Goal: Find specific page/section: Find specific page/section

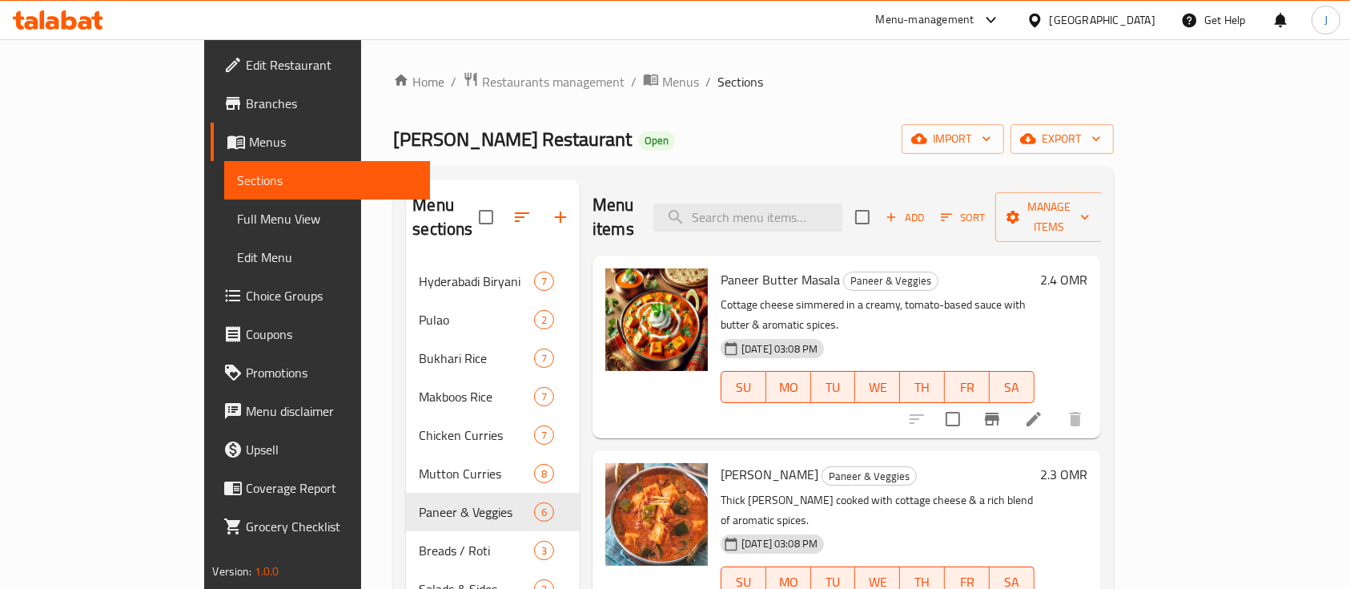
scroll to position [213, 0]
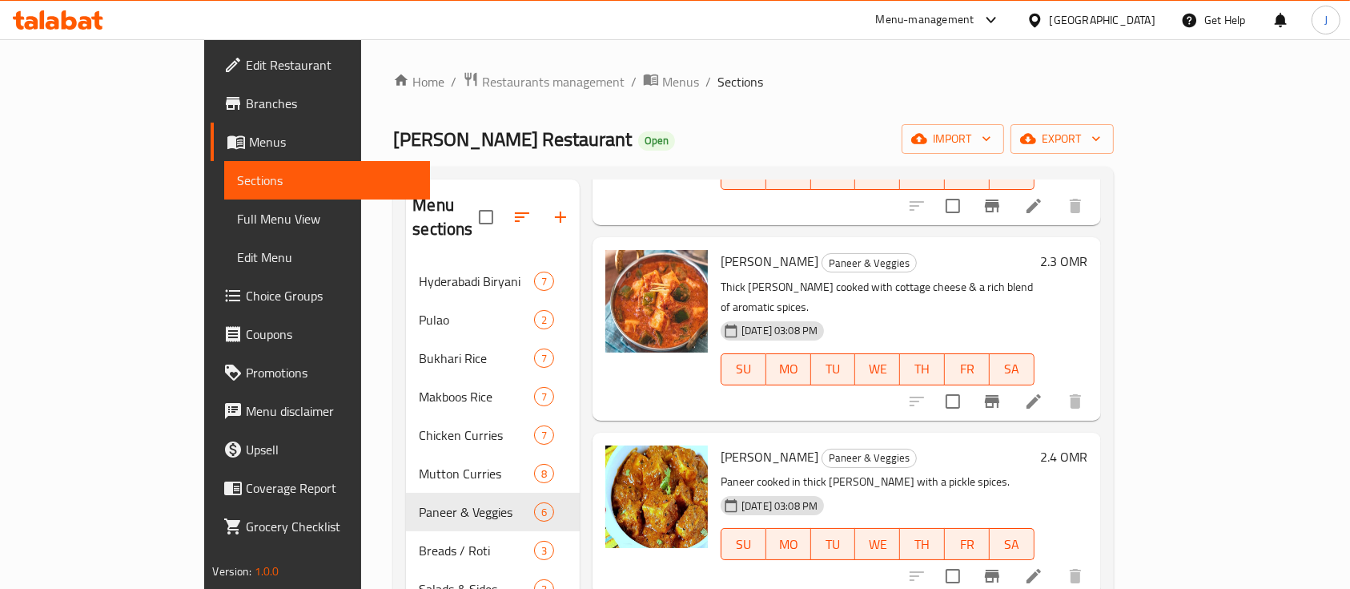
click at [1155, 18] on div "[GEOGRAPHIC_DATA]" at bounding box center [1091, 20] width 155 height 38
click at [1134, 23] on div "[GEOGRAPHIC_DATA]" at bounding box center [1103, 20] width 106 height 18
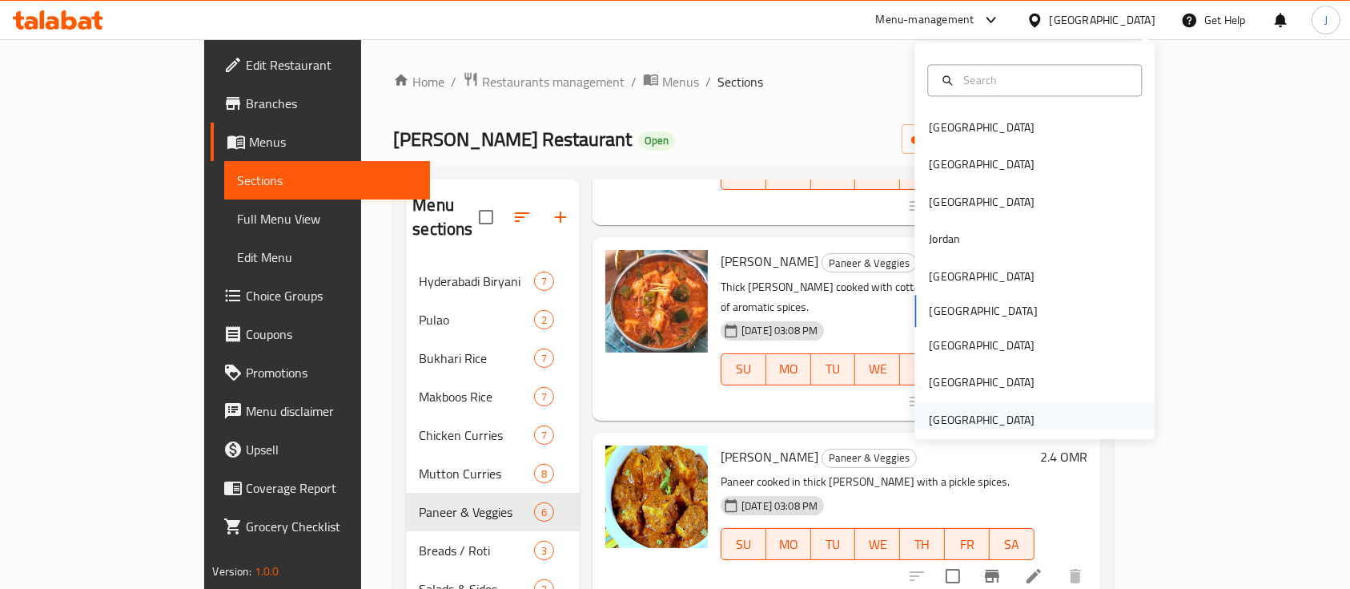
click at [985, 417] on div "[GEOGRAPHIC_DATA]" at bounding box center [982, 420] width 106 height 18
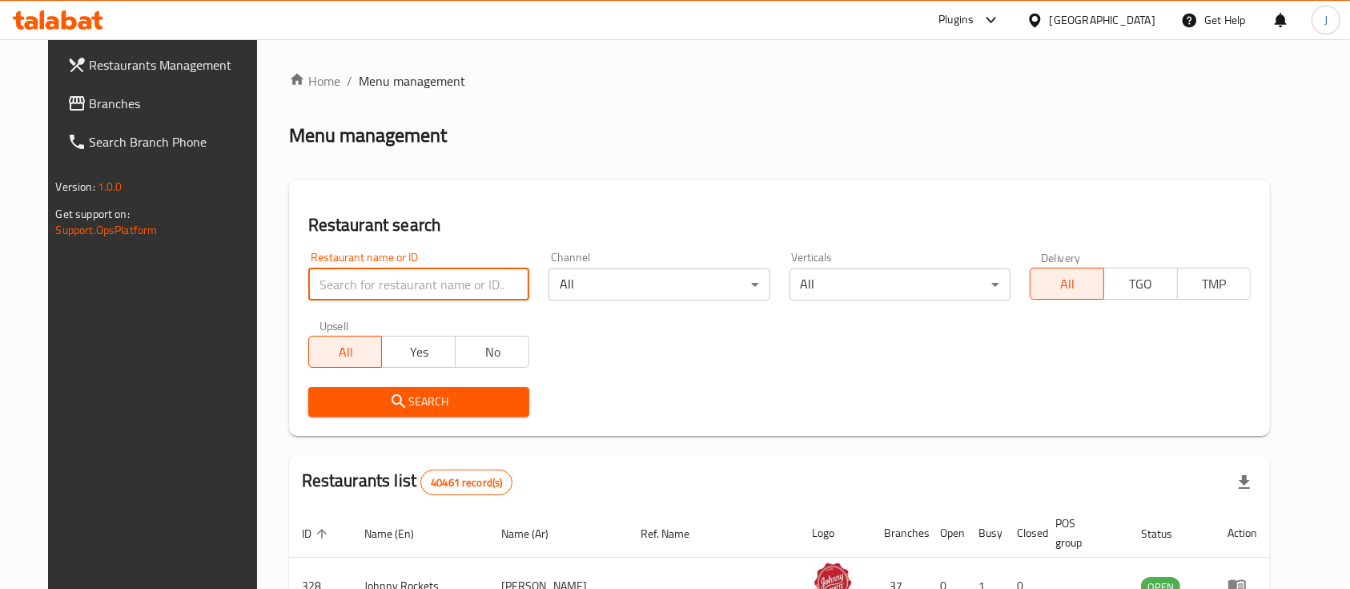
click at [359, 298] on input "search" at bounding box center [418, 284] width 221 height 32
paste input "[GEOGRAPHIC_DATA],"
type input "Tea Centre"
click button "Search" at bounding box center [418, 402] width 221 height 30
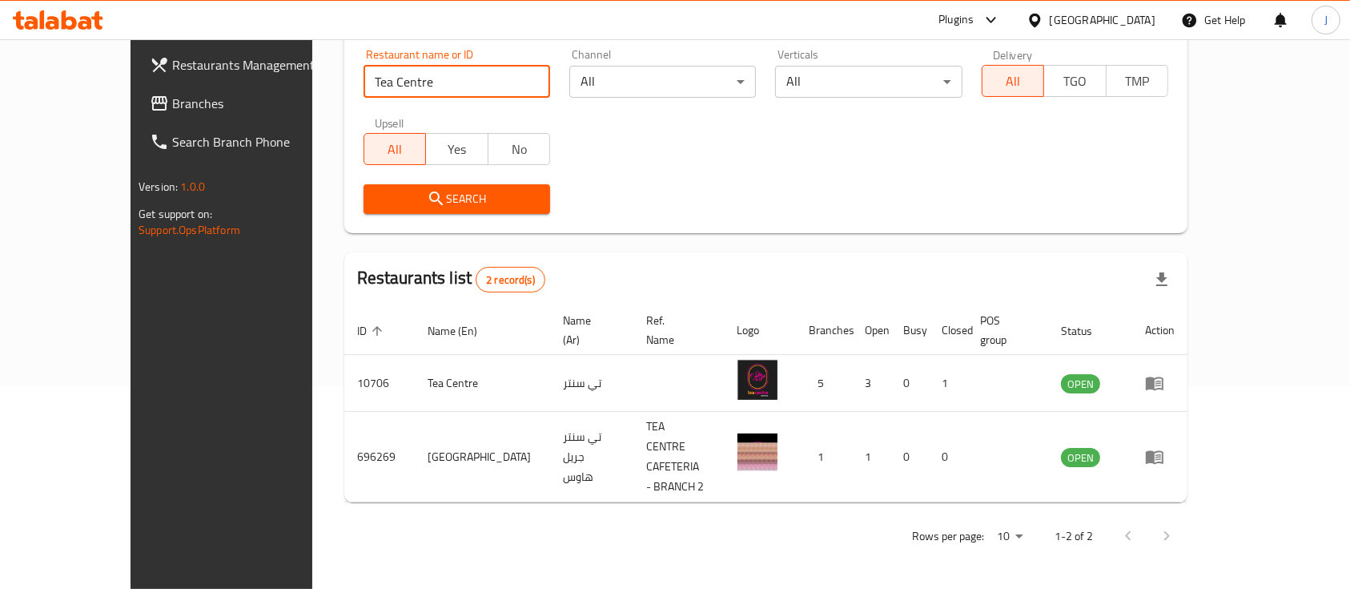
scroll to position [149, 0]
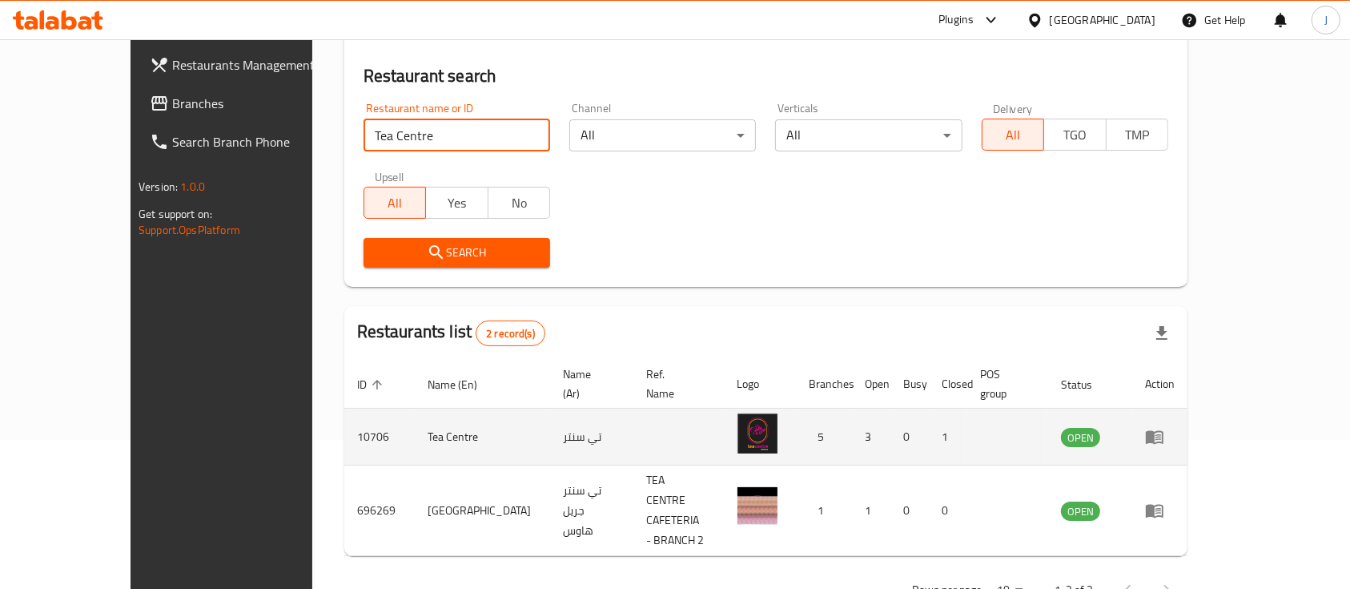
click at [1164, 431] on icon "enhanced table" at bounding box center [1155, 438] width 18 height 14
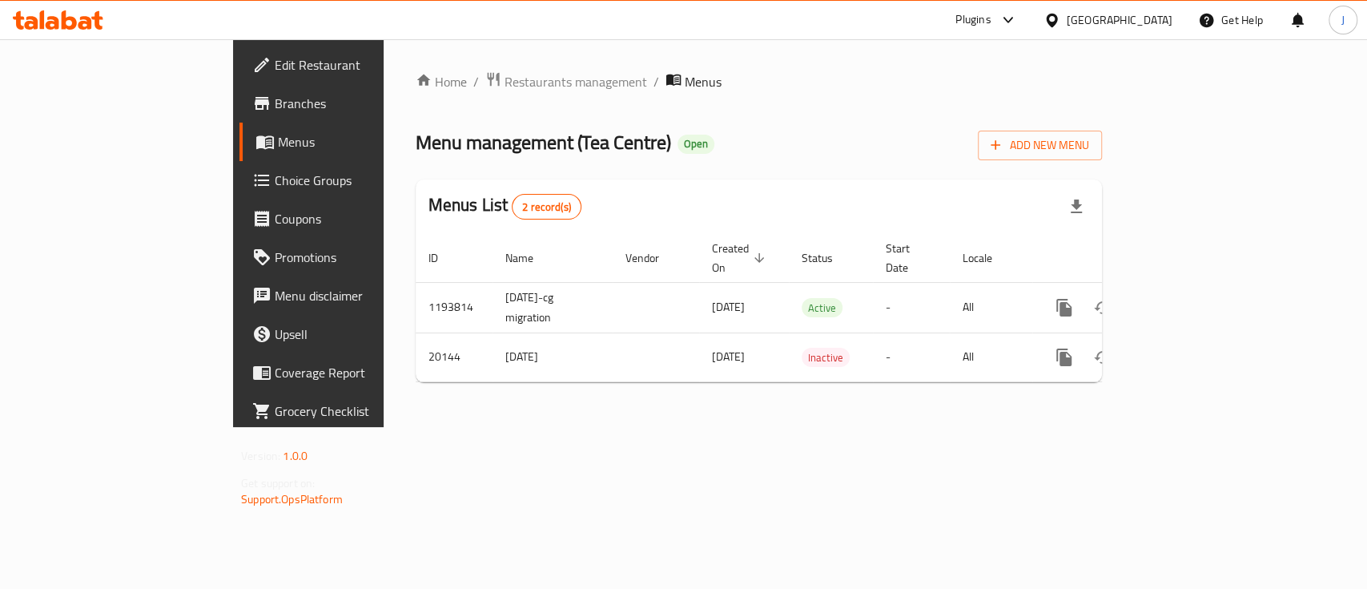
click at [275, 98] on span "Branches" at bounding box center [362, 103] width 174 height 19
